Goal: Task Accomplishment & Management: Complete application form

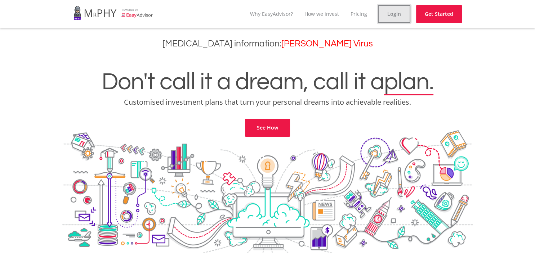
click at [397, 19] on link "Login" at bounding box center [394, 14] width 32 height 18
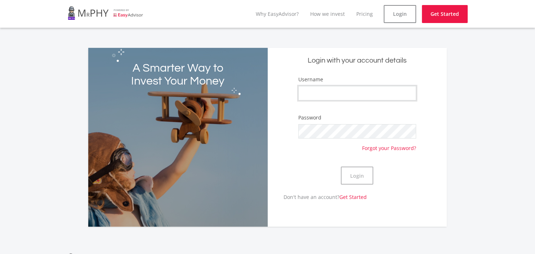
click at [348, 94] on input "Username" at bounding box center [357, 93] width 118 height 14
click at [350, 93] on input "Username" at bounding box center [357, 93] width 118 height 14
click at [370, 84] on div "Username" at bounding box center [357, 92] width 118 height 32
click at [367, 88] on input "Username" at bounding box center [357, 93] width 118 height 14
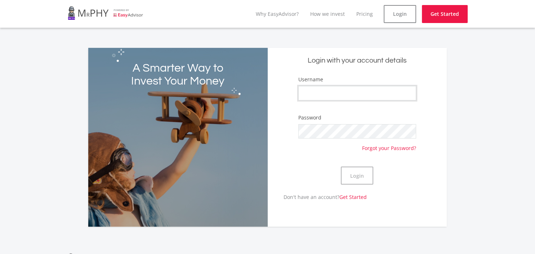
paste input "Malapane Confidence"
type input "Malapane Confidence"
click at [354, 179] on button "Login" at bounding box center [357, 176] width 32 height 18
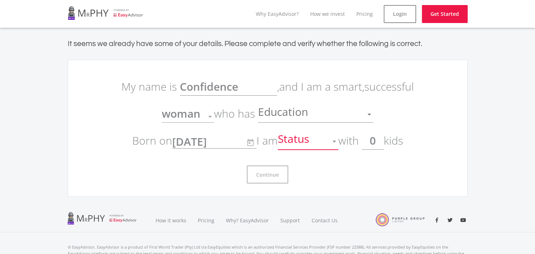
click at [328, 142] on div "Status" at bounding box center [303, 142] width 50 height 14
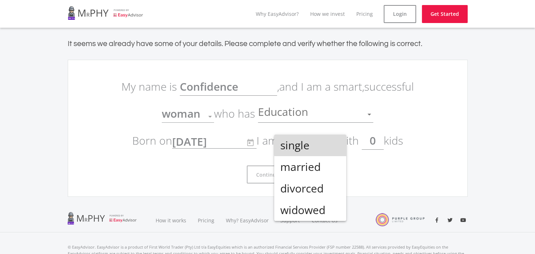
click at [328, 142] on span "single" at bounding box center [310, 146] width 61 height 22
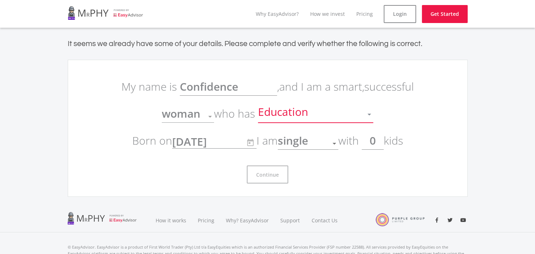
click at [314, 111] on div "Education" at bounding box center [310, 115] width 105 height 14
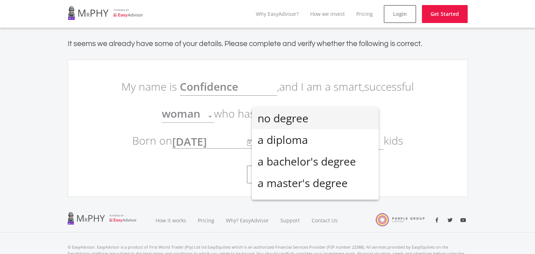
click at [314, 116] on span "no degree" at bounding box center [315, 119] width 115 height 22
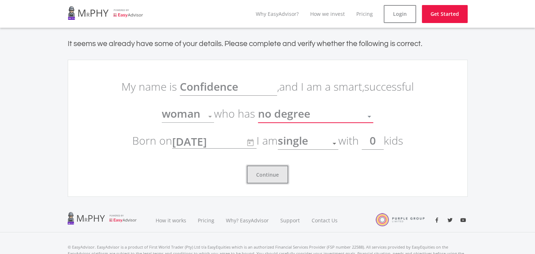
click at [285, 179] on button "Continue" at bounding box center [267, 175] width 41 height 18
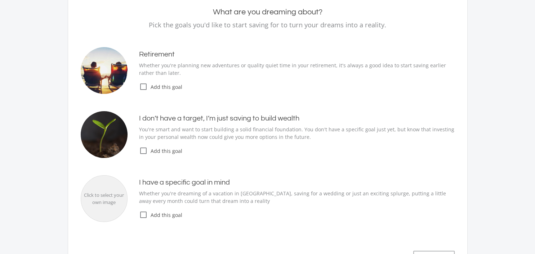
scroll to position [114, 0]
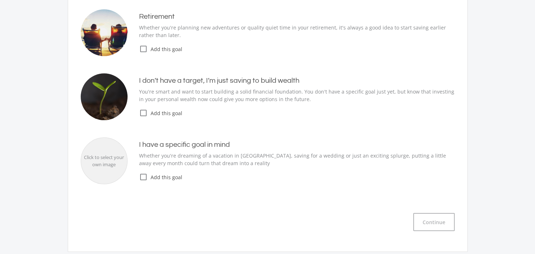
click at [143, 112] on icon "check_box_outline_blank" at bounding box center [143, 113] width 9 height 9
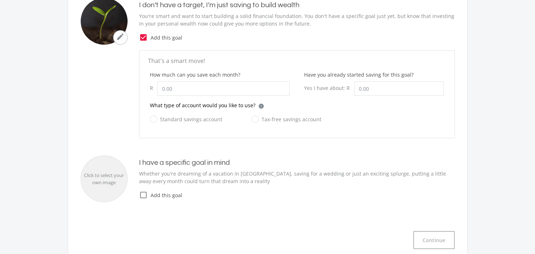
scroll to position [190, 0]
click at [181, 90] on input "How much can you save each month?" at bounding box center [223, 88] width 132 height 14
type input "3"
type input "4,000.00"
click at [400, 89] on input "Have you already started saving for this goal?" at bounding box center [399, 88] width 90 height 14
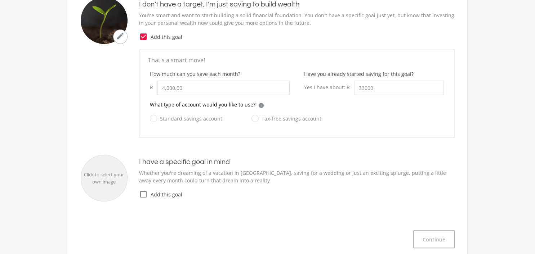
type input "33,000.00"
click at [257, 120] on label "Tax-free savings account" at bounding box center [287, 118] width 70 height 9
click at [257, 120] on input "Tax-free savings account" at bounding box center [279, 123] width 70 height 14
radio input "true"
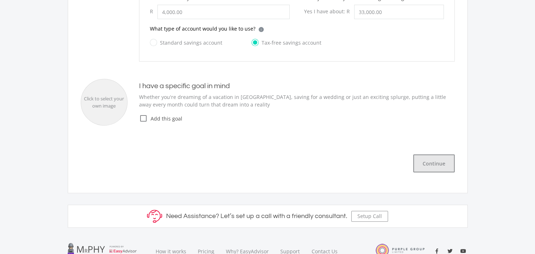
scroll to position [0, 0]
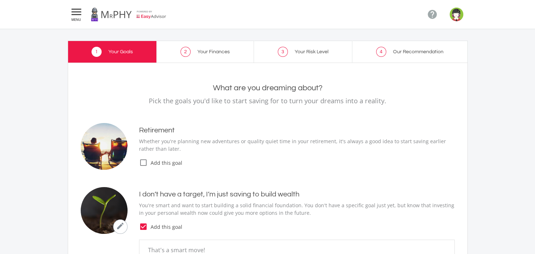
click at [143, 162] on icon "check_box_outline_blank" at bounding box center [143, 163] width 9 height 9
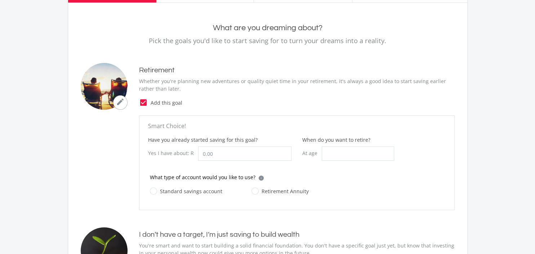
scroll to position [76, 0]
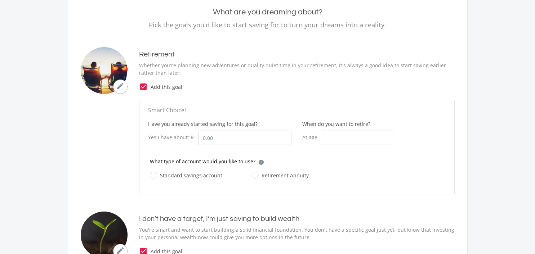
click at [145, 89] on icon "check_box" at bounding box center [143, 87] width 9 height 9
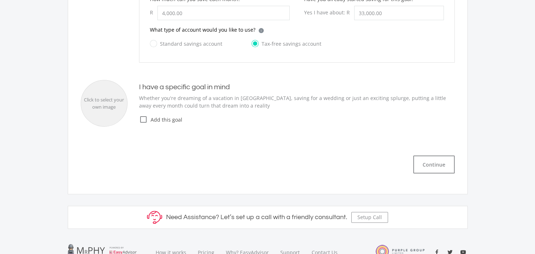
scroll to position [266, 0]
click at [442, 162] on button "Continue" at bounding box center [433, 164] width 41 height 18
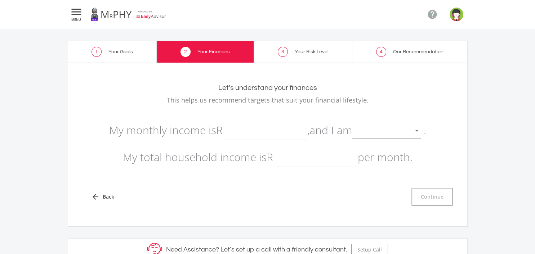
click at [281, 137] on input "text" at bounding box center [265, 130] width 85 height 18
type input "11,000.00"
click at [355, 133] on span at bounding box center [353, 131] width 3 height 14
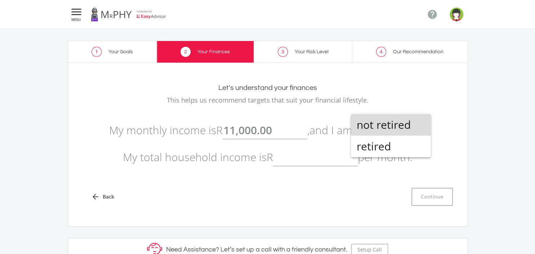
click at [380, 118] on span "not retired" at bounding box center [391, 125] width 68 height 22
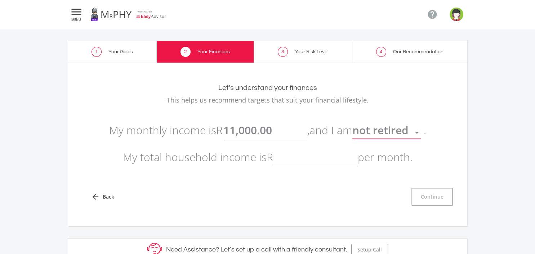
click at [324, 159] on input "text" at bounding box center [315, 157] width 85 height 18
type input "11000"
type input "11000.00"
type input "11,000.00"
click at [235, 132] on input "11000.00" at bounding box center [265, 130] width 85 height 18
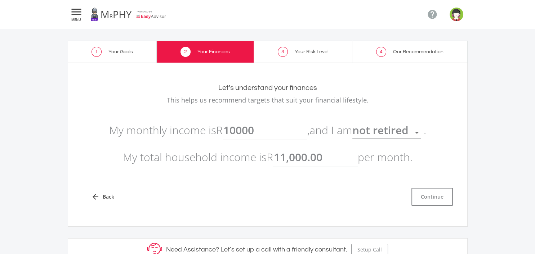
type input "10,000.00"
click at [282, 157] on input "11000.00" at bounding box center [315, 157] width 85 height 18
click at [288, 157] on input "11000.00" at bounding box center [315, 157] width 85 height 18
type input "10,000.00"
click at [435, 204] on button "Continue" at bounding box center [432, 197] width 41 height 18
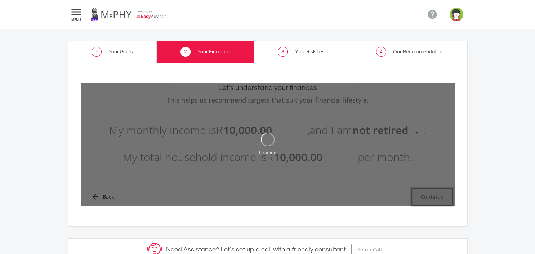
type input "10000"
type input "10,000.00"
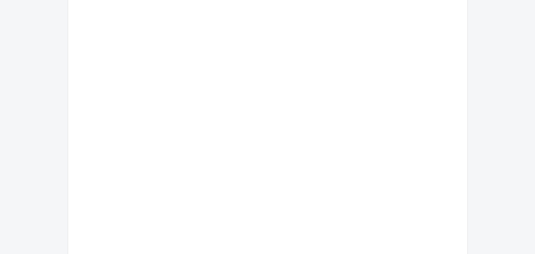
scroll to position [152, 0]
click at [185, 88] on div "What’s your risk number? How much risk can you handle [DATE]? How do we calcula…" at bounding box center [268, 118] width 374 height 373
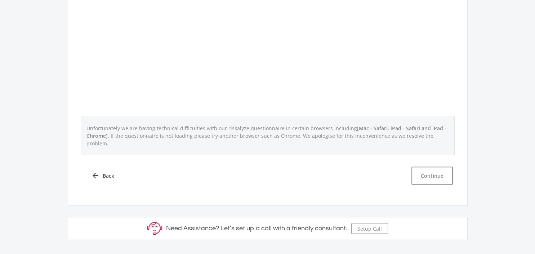
scroll to position [304, 0]
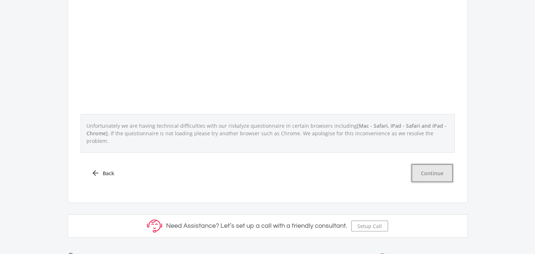
click at [426, 166] on button "Continue" at bounding box center [432, 173] width 41 height 18
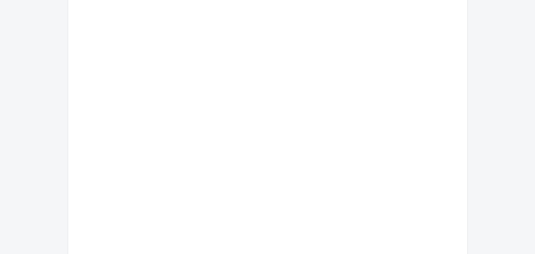
scroll to position [76, 0]
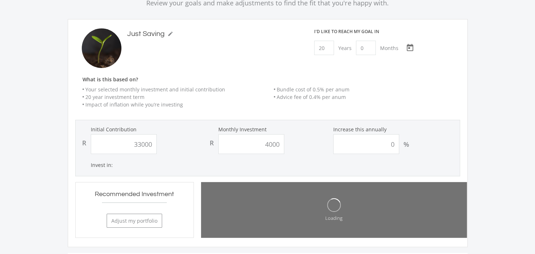
type input "33,000.00"
type input "4,000.00"
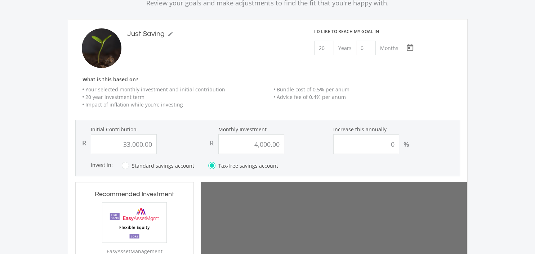
scroll to position [218, 118]
type input "33000"
type input "4000"
type input "33,000.00"
type input "4,000.00"
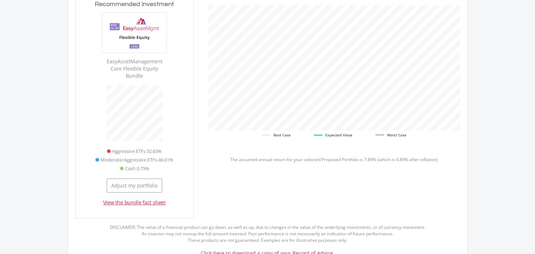
scroll to position [228, 0]
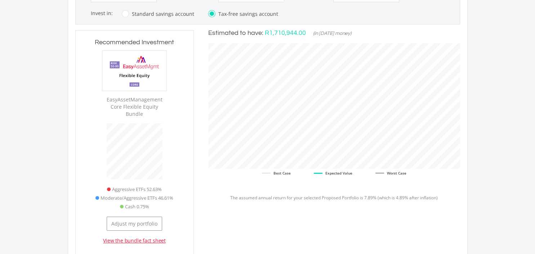
click at [177, 185] on ul "Aggressive ETFs 52.63% Moderate/Aggressive ETFs 46.61% Cash 0.75%" at bounding box center [135, 198] width 104 height 26
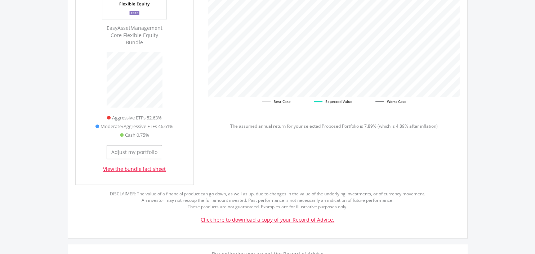
scroll to position [304, 0]
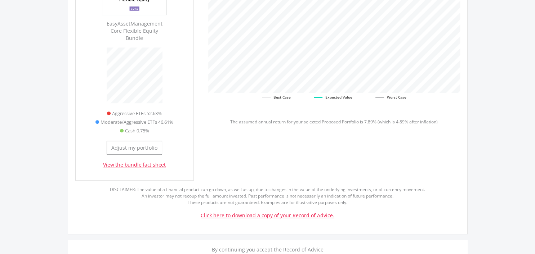
click at [159, 161] on link "View the bundle fact sheet" at bounding box center [134, 164] width 63 height 7
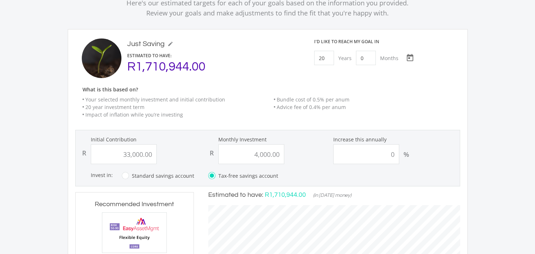
scroll to position [0, 0]
